Goal: Use online tool/utility: Utilize a website feature to perform a specific function

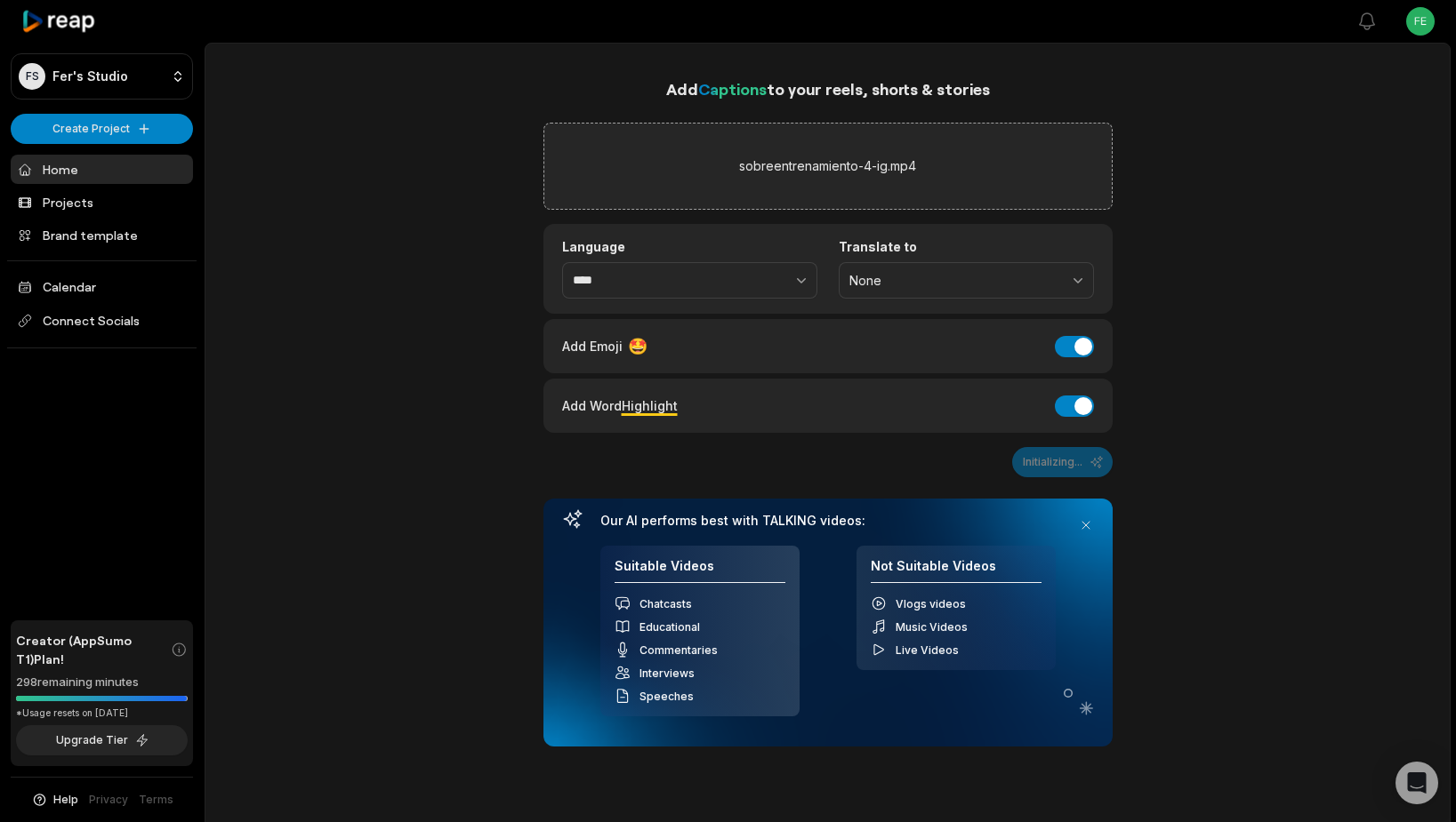
click at [1084, 358] on div "Add Emoji 🤩 Add Emoji" at bounding box center [827, 345] width 569 height 54
click at [1075, 348] on button "Add Emoji" at bounding box center [1074, 346] width 39 height 22
click at [755, 281] on button "button" at bounding box center [763, 281] width 110 height 37
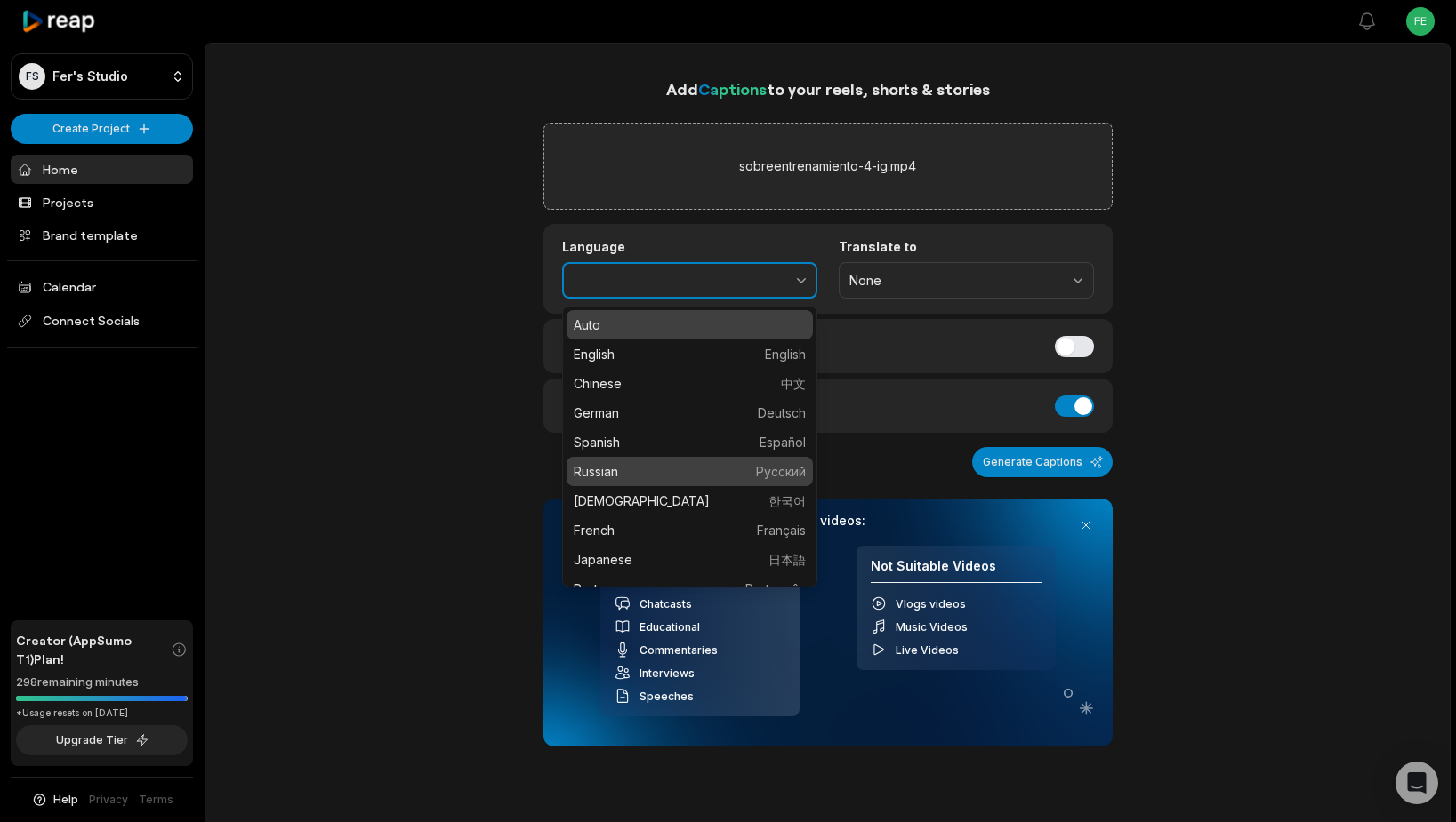
type input "*******"
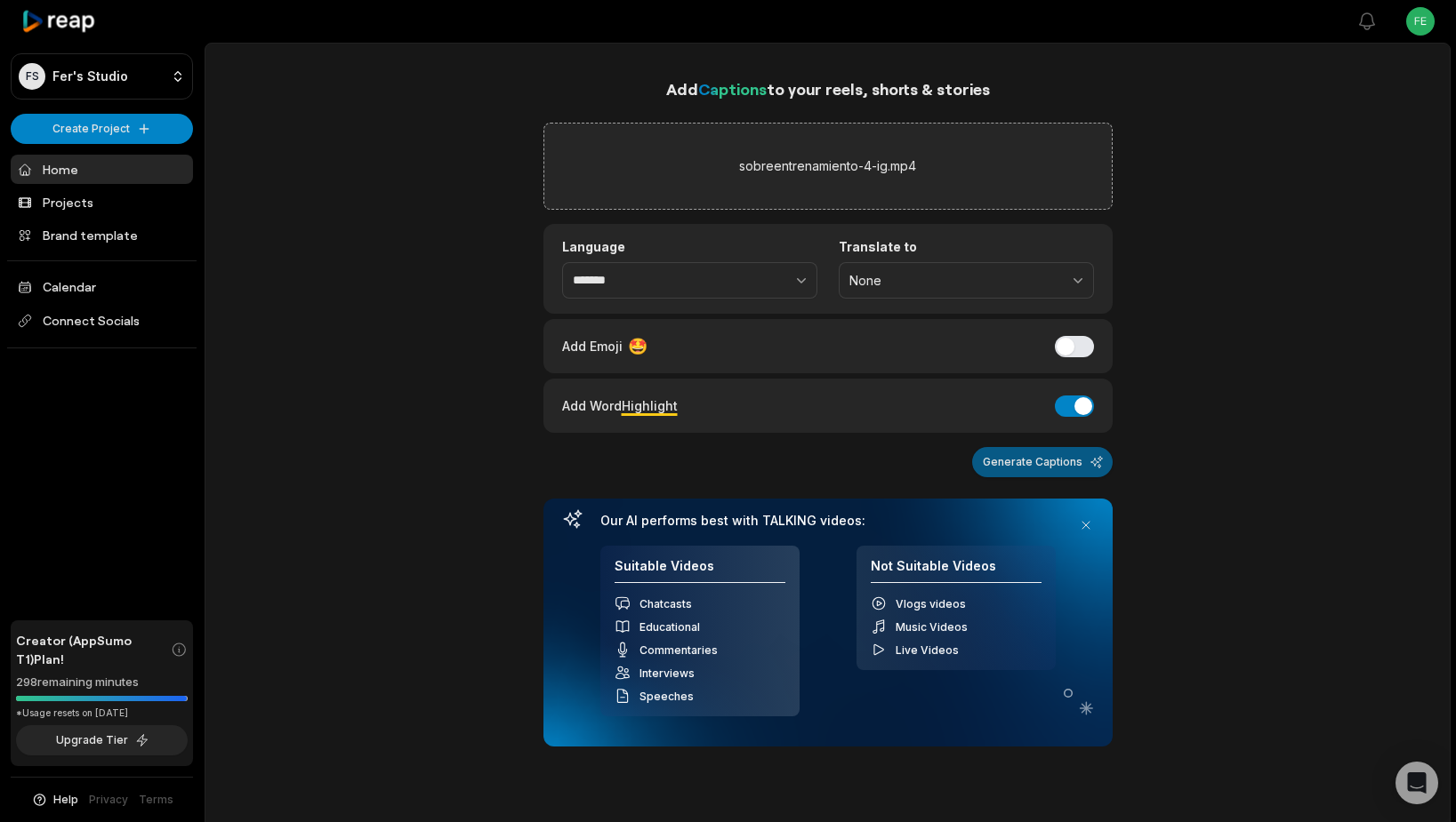
click at [1074, 457] on button "Generate Captions" at bounding box center [1043, 462] width 141 height 30
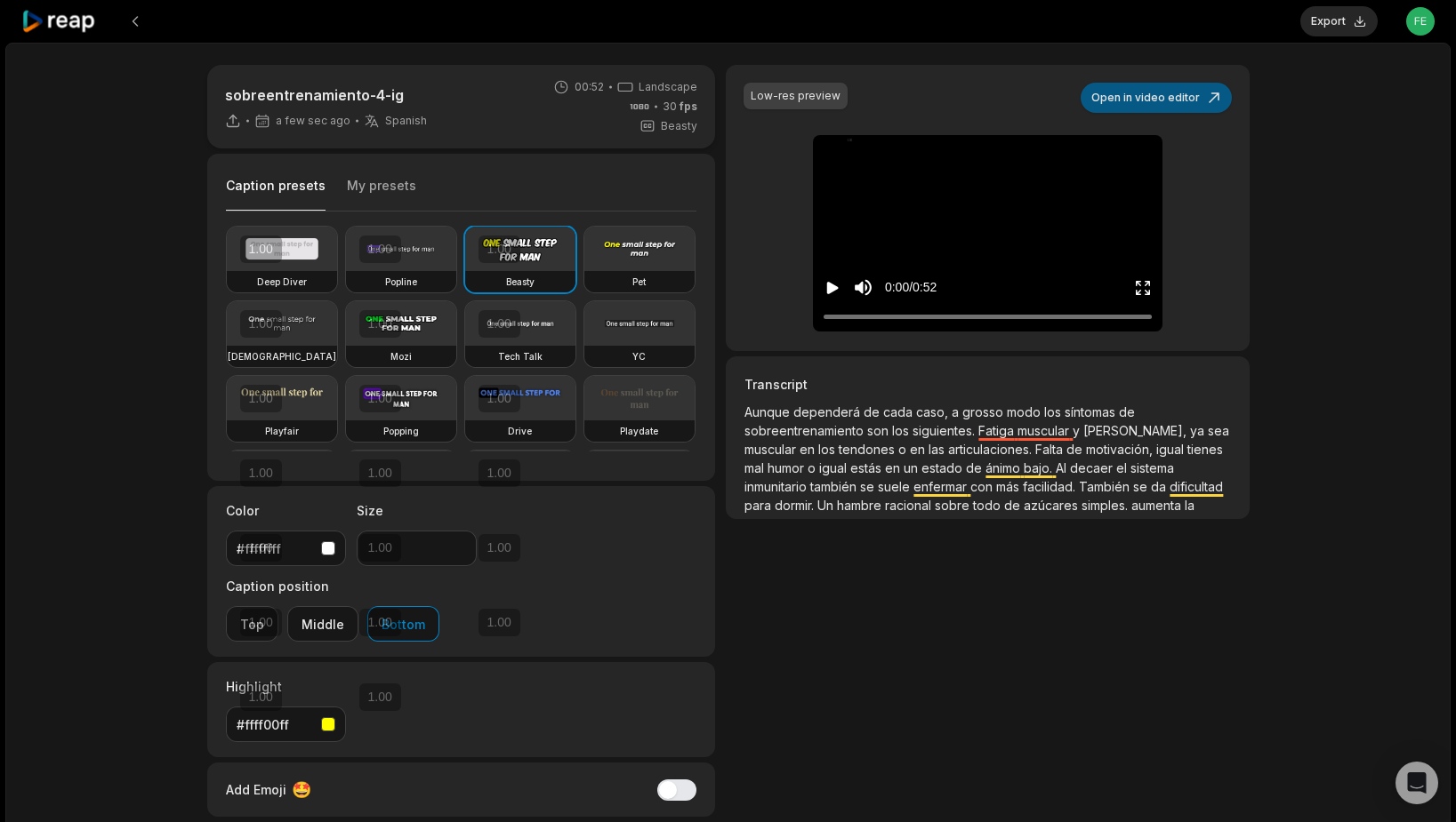
click at [1165, 102] on button "Open in video editor" at bounding box center [1156, 97] width 151 height 30
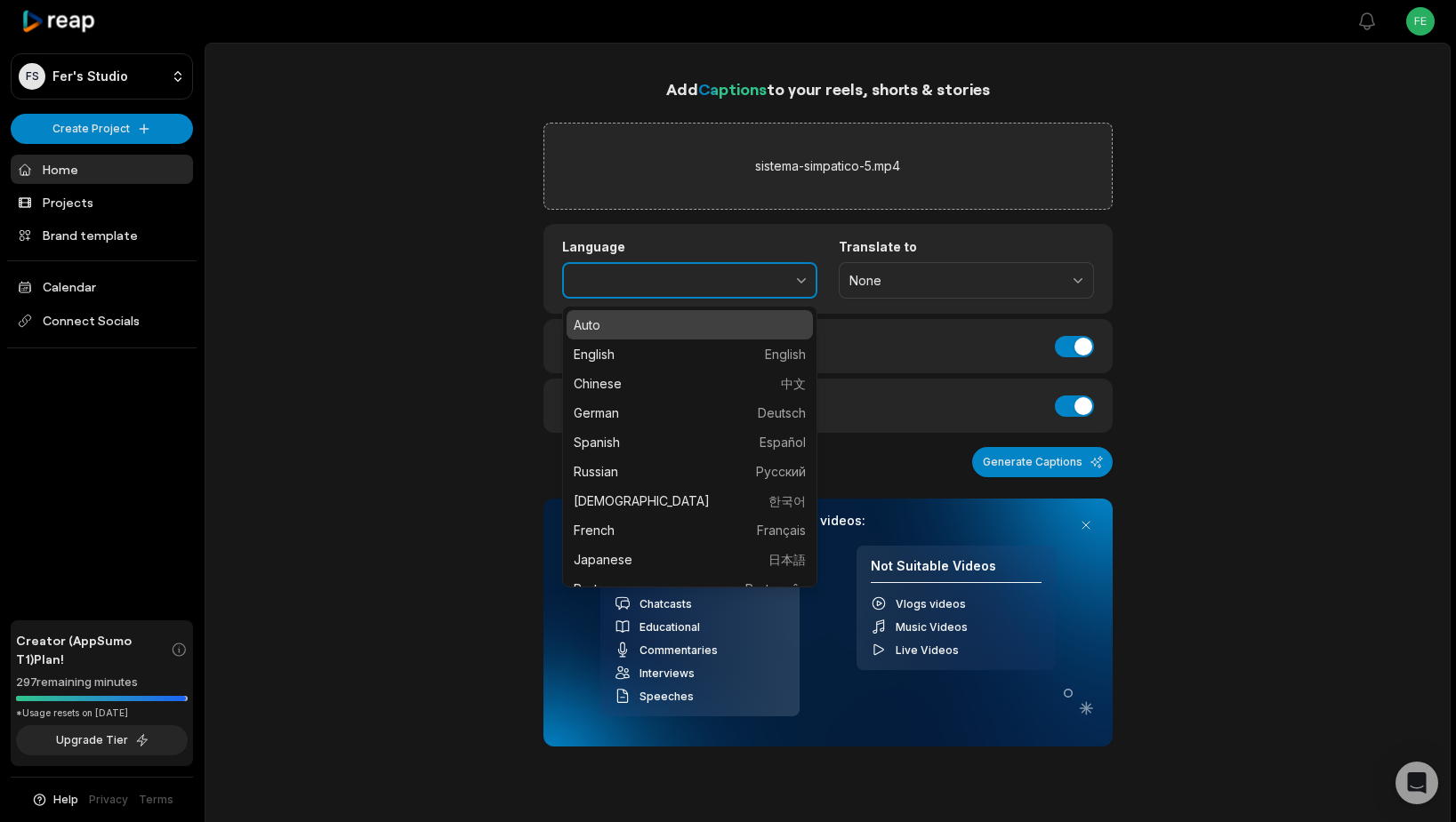
click at [790, 277] on button "button" at bounding box center [763, 281] width 110 height 37
type input "*******"
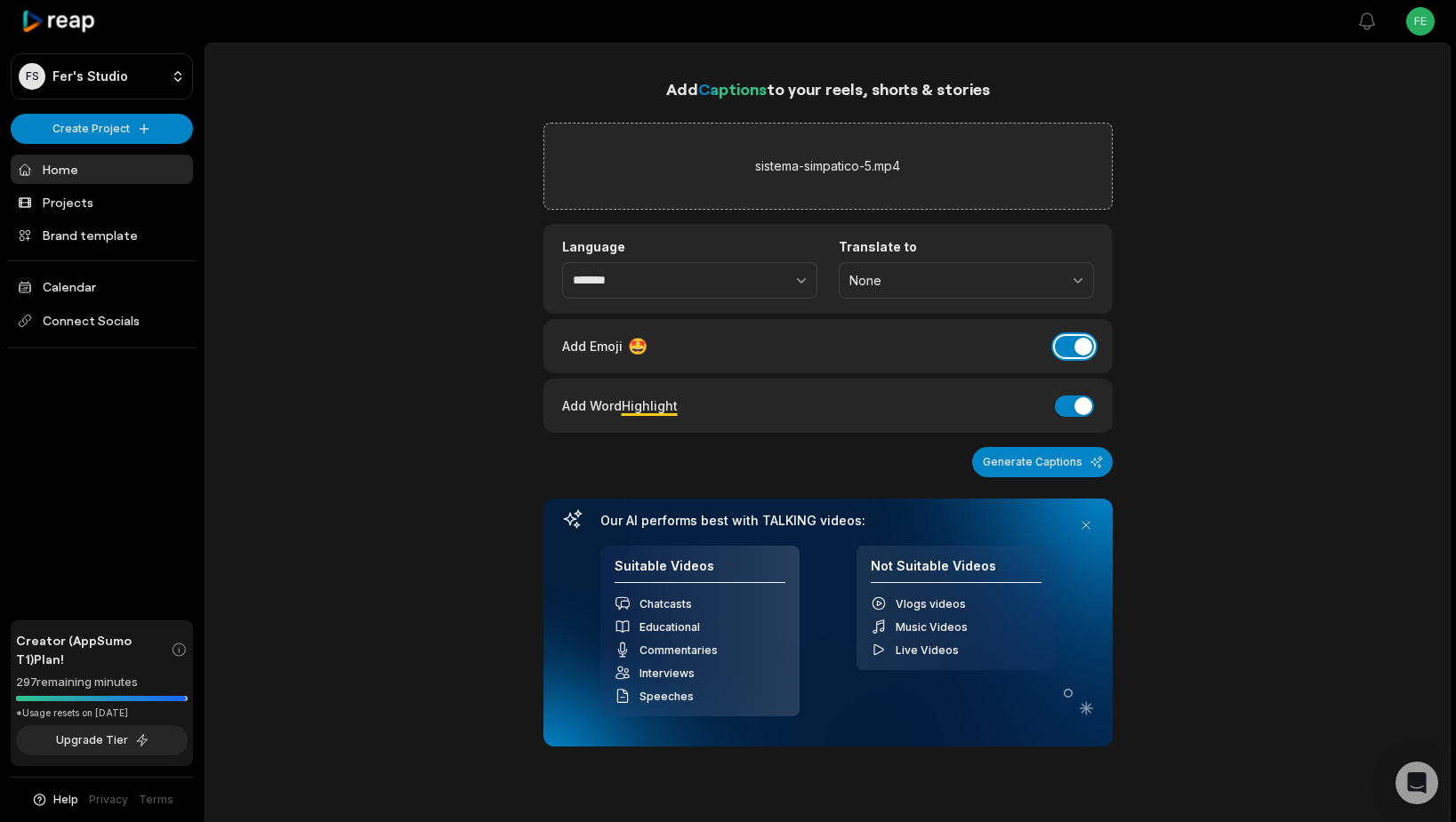
click at [1057, 343] on button "Add Emoji" at bounding box center [1074, 346] width 39 height 22
click at [999, 468] on button "Generate Captions" at bounding box center [1043, 462] width 141 height 30
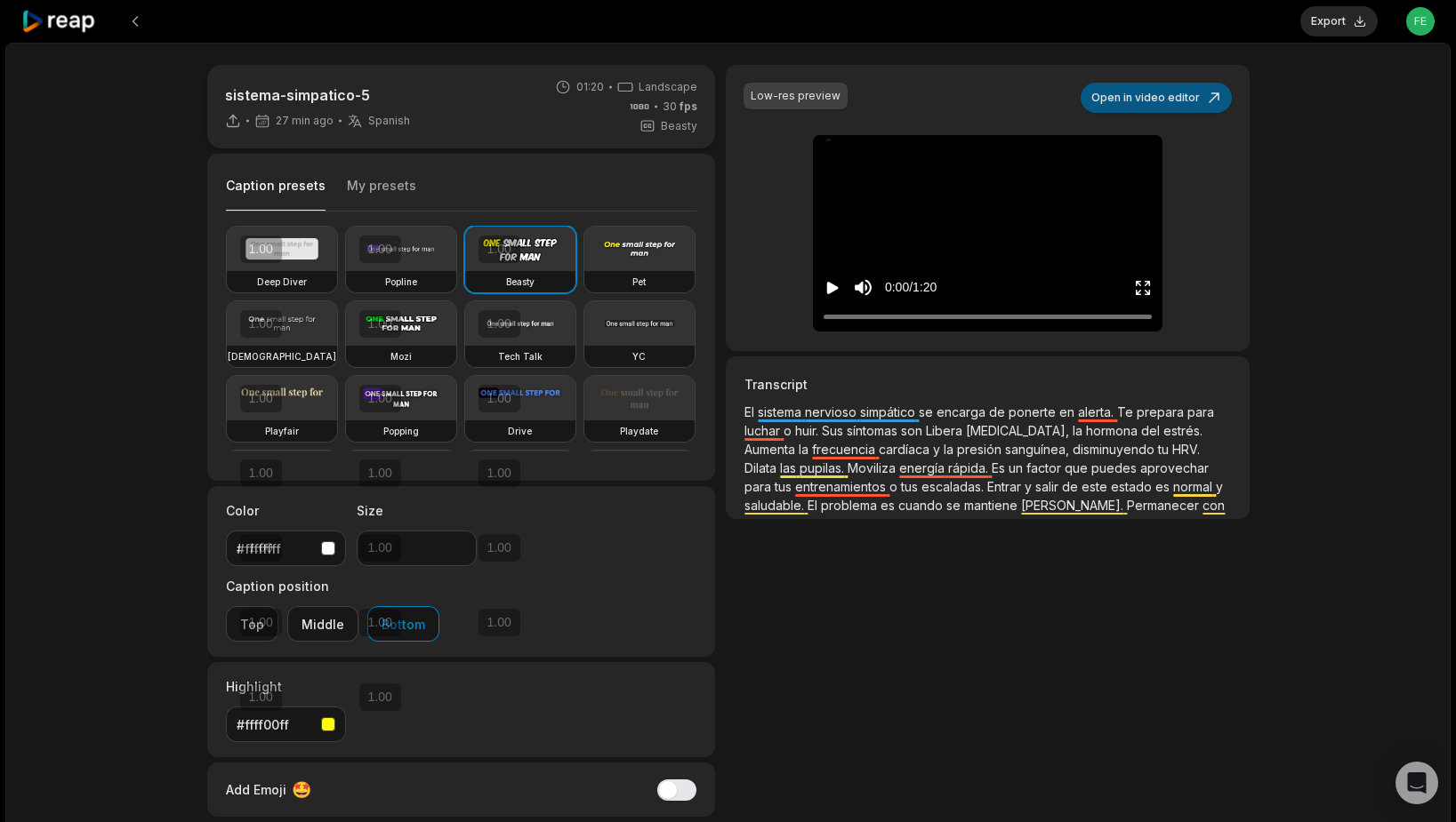
click at [1152, 96] on button "Open in video editor" at bounding box center [1156, 97] width 151 height 30
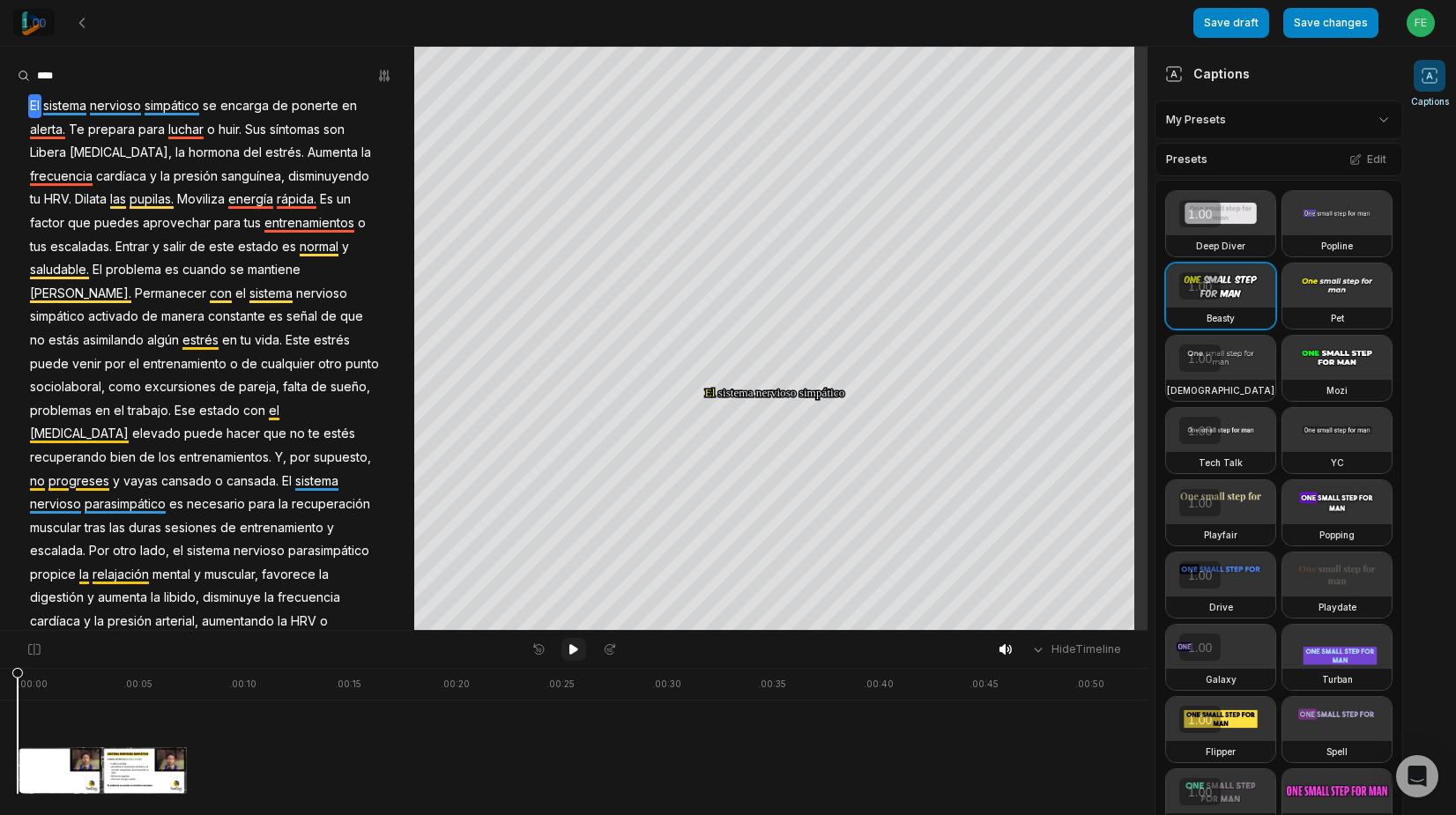
click at [569, 655] on icon at bounding box center [573, 649] width 15 height 15
